Goal: Task Accomplishment & Management: Manage account settings

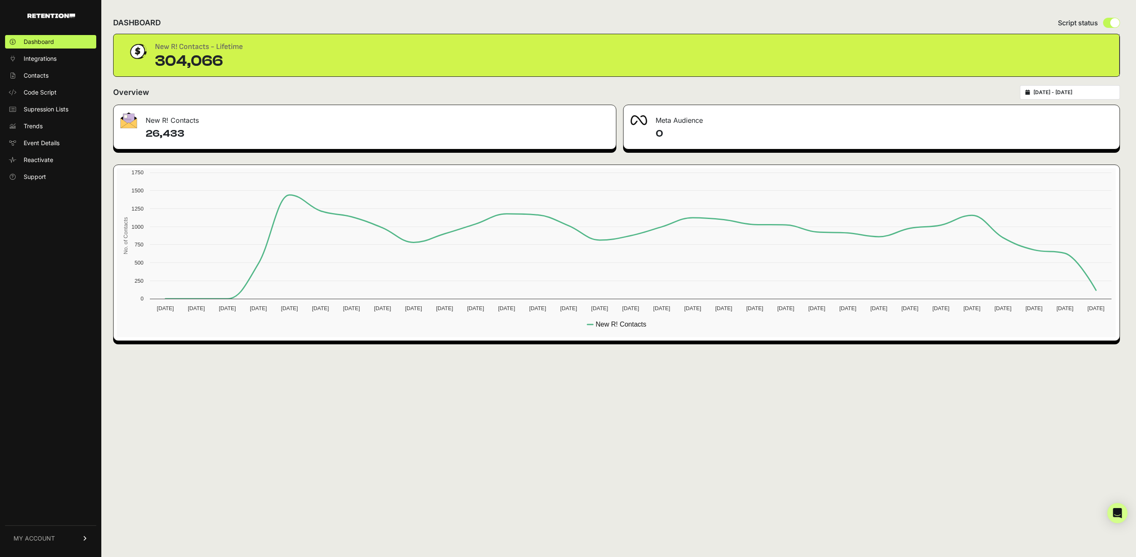
click at [65, 542] on link "MY ACCOUNT" at bounding box center [50, 539] width 91 height 26
click at [36, 514] on span "Billing" at bounding box center [32, 511] width 16 height 8
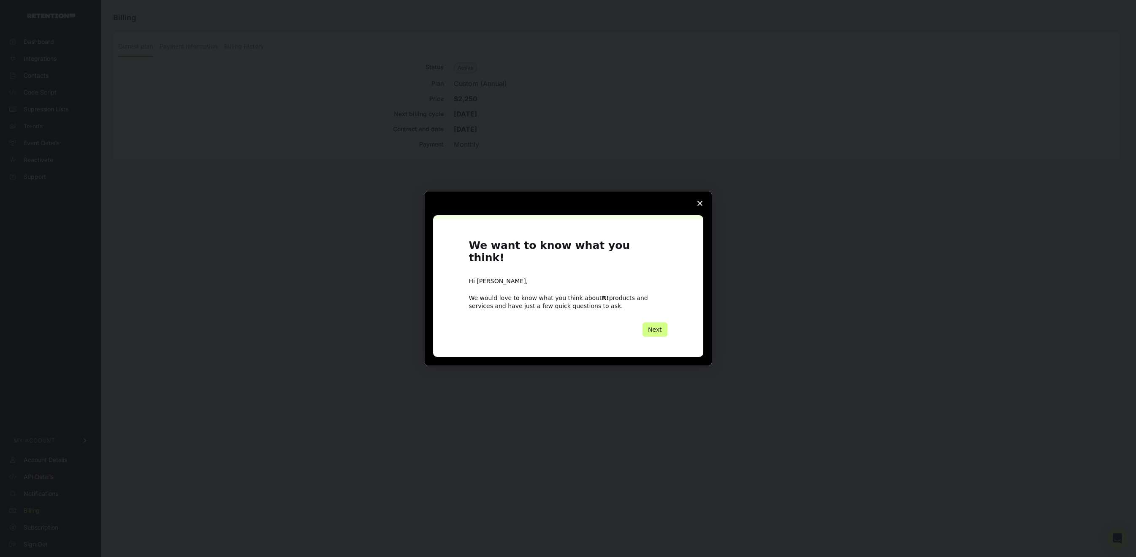
click at [396, 354] on div "Intercom messenger" at bounding box center [568, 278] width 1136 height 557
click at [704, 209] on span "Close survey" at bounding box center [700, 204] width 24 height 24
